Goal: Information Seeking & Learning: Find specific fact

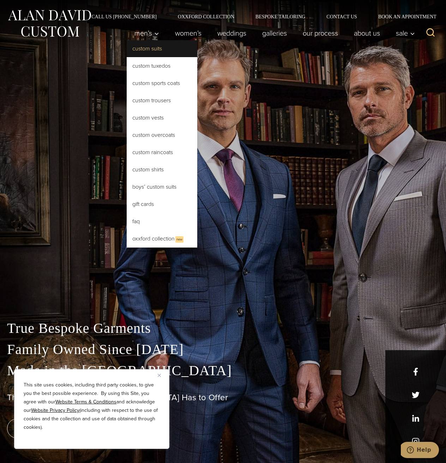
click at [143, 52] on link "Custom Suits" at bounding box center [162, 48] width 71 height 17
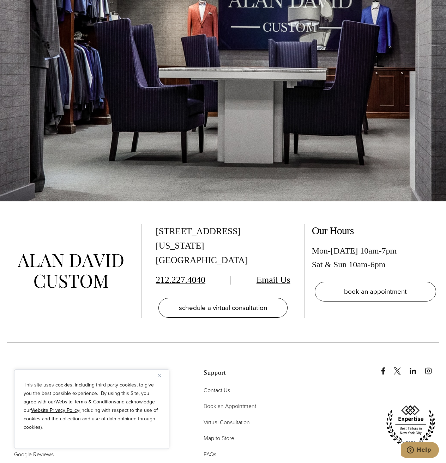
scroll to position [4685, 0]
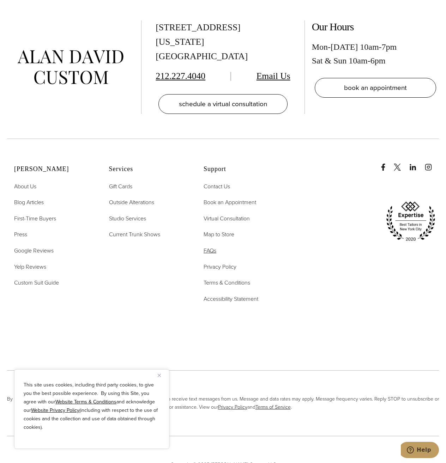
click at [207, 247] on span "FAQs" at bounding box center [210, 251] width 13 height 8
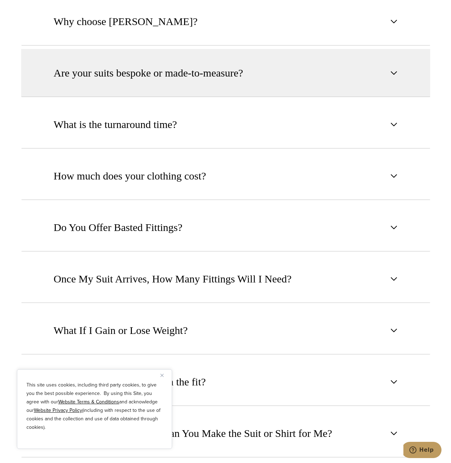
scroll to position [635, 0]
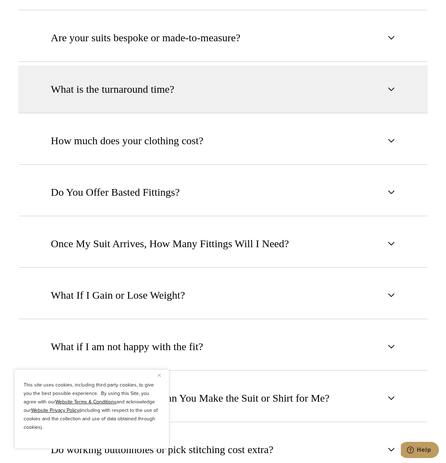
click at [210, 95] on button "What is the turnaround time?" at bounding box center [222, 89] width 409 height 48
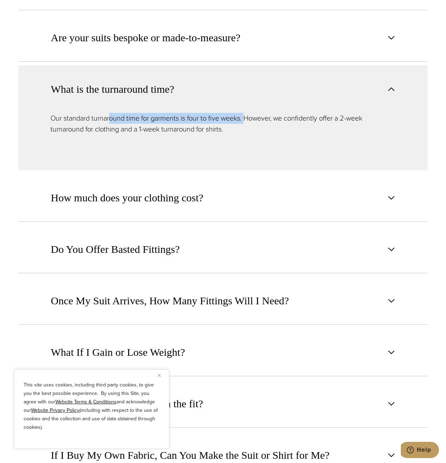
drag, startPoint x: 248, startPoint y: 116, endPoint x: 109, endPoint y: 119, distance: 138.7
click at [109, 119] on p "Our standard turnaround time for garments is four to five weeks. However, we co…" at bounding box center [222, 124] width 345 height 22
